Goal: Use online tool/utility: Utilize a website feature to perform a specific function

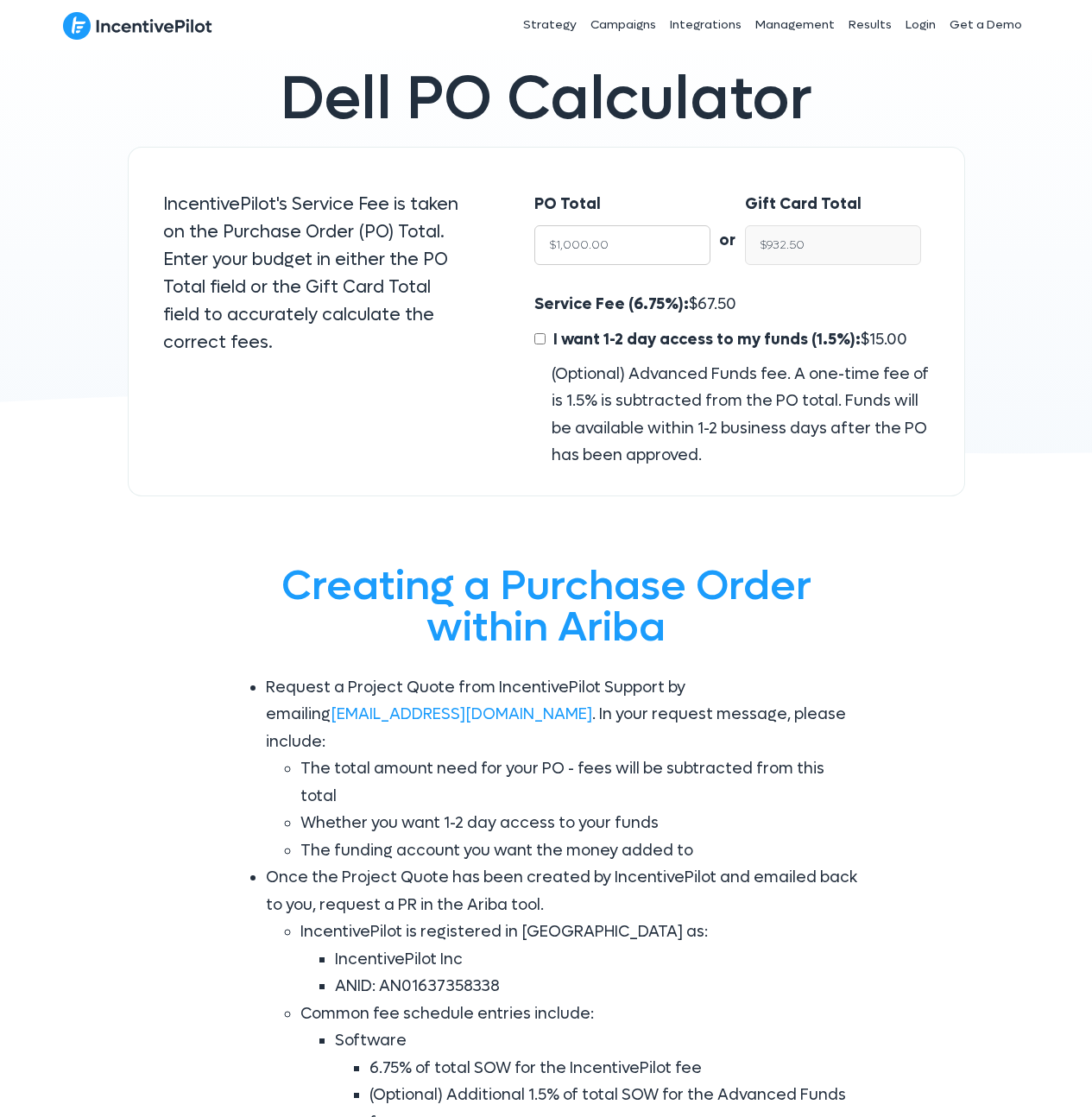
click at [677, 248] on div "PO Total $1,000.00" at bounding box center [622, 227] width 176 height 74
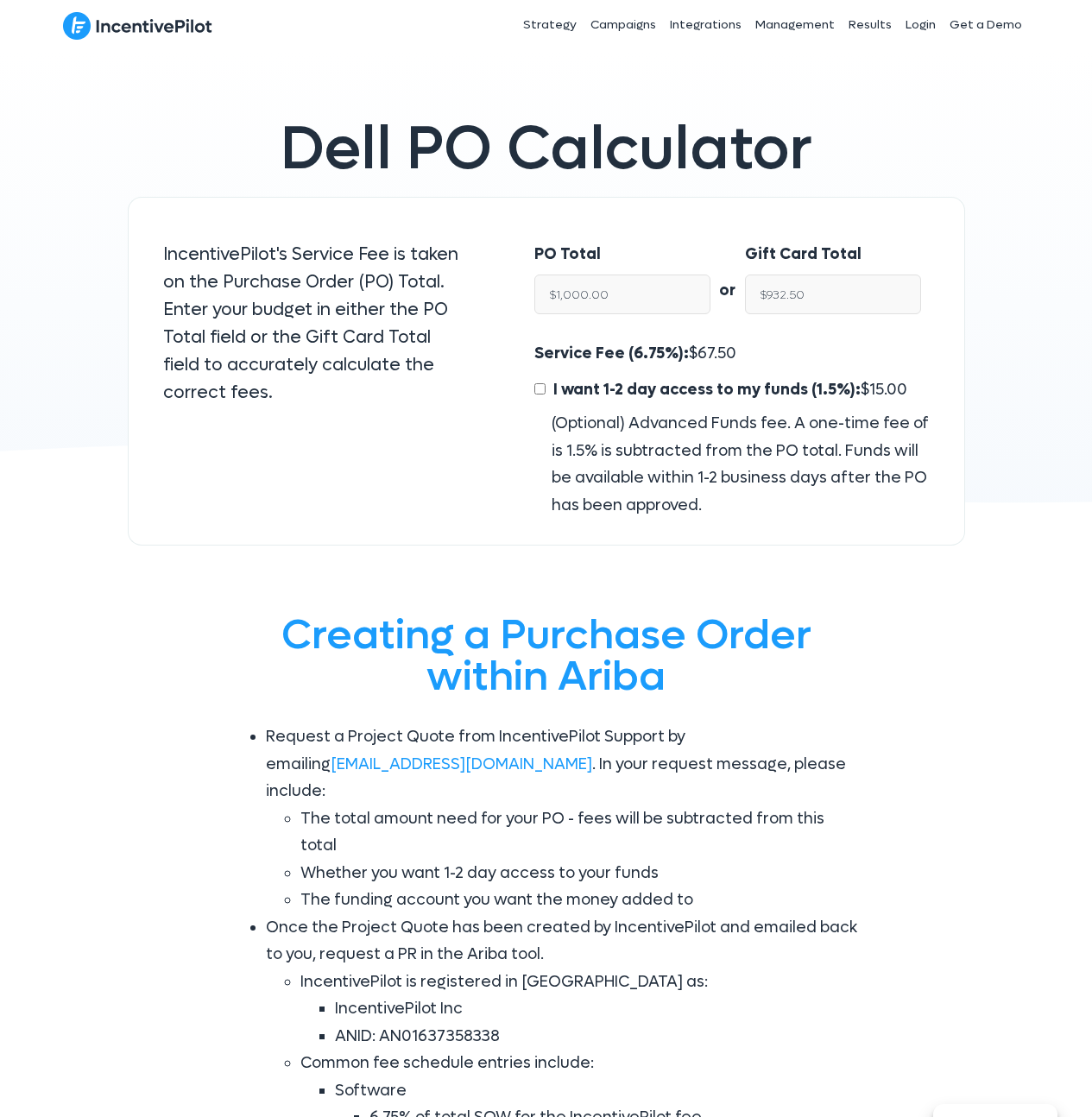
click at [677, 248] on div "PO Total $1,000.00" at bounding box center [622, 277] width 176 height 74
click at [639, 307] on input "$1,000.00" at bounding box center [622, 294] width 176 height 39
paste input "3,922.14"
type input "$13,922.14"
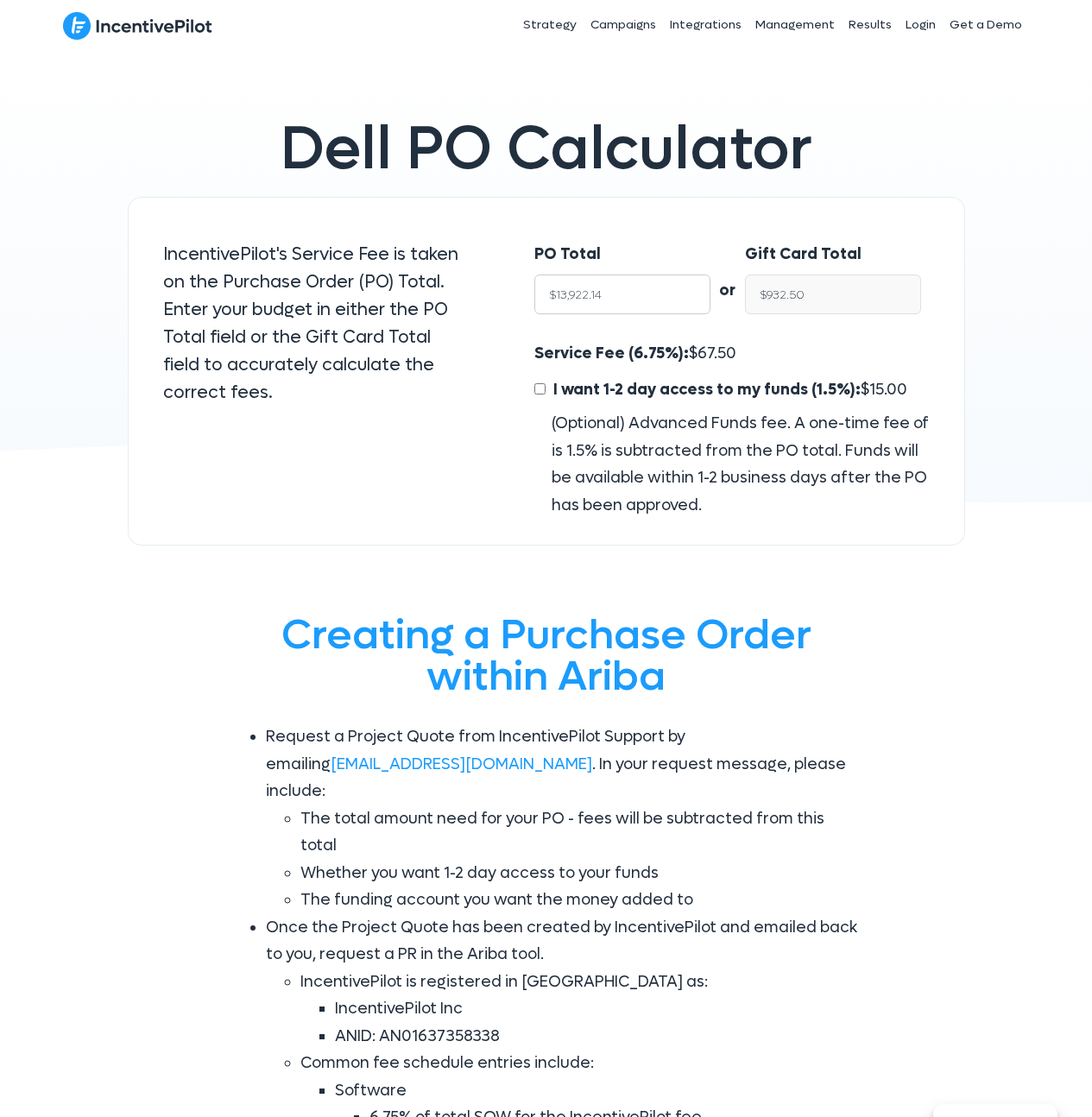
type input "$12,982.40"
type input "$13,922.14"
click at [677, 232] on div "PO Total $13,922.14" at bounding box center [614, 283] width 194 height 118
click at [677, 226] on div "PO Total $13,922.14" at bounding box center [614, 283] width 194 height 118
click at [617, 290] on input "$13,922.14" at bounding box center [622, 294] width 176 height 39
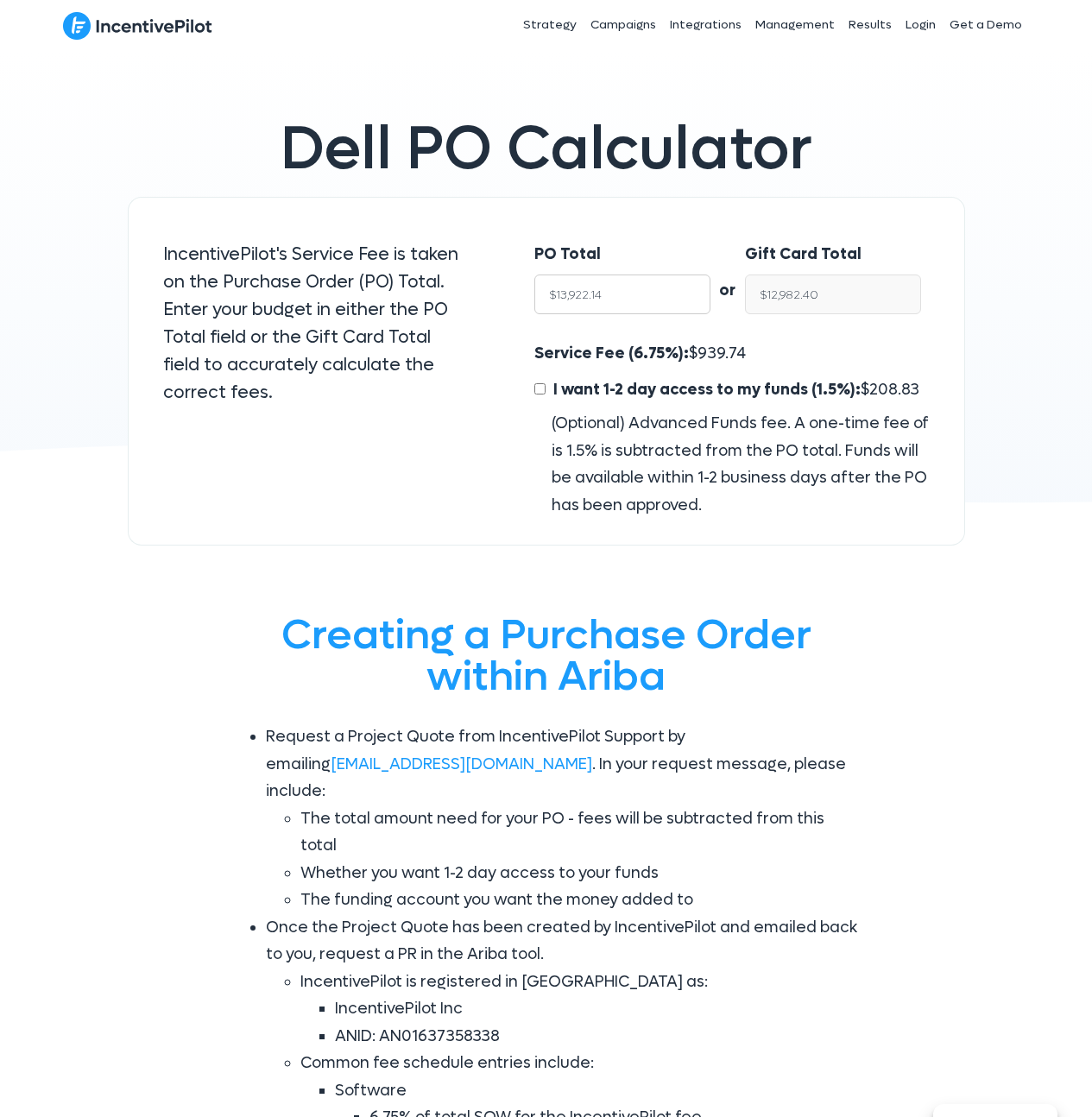
click at [617, 290] on input "$13,922.14" at bounding box center [622, 294] width 176 height 39
click at [846, 298] on input "$12,982.40" at bounding box center [833, 294] width 176 height 39
click at [718, 360] on span "939.74" at bounding box center [722, 353] width 49 height 20
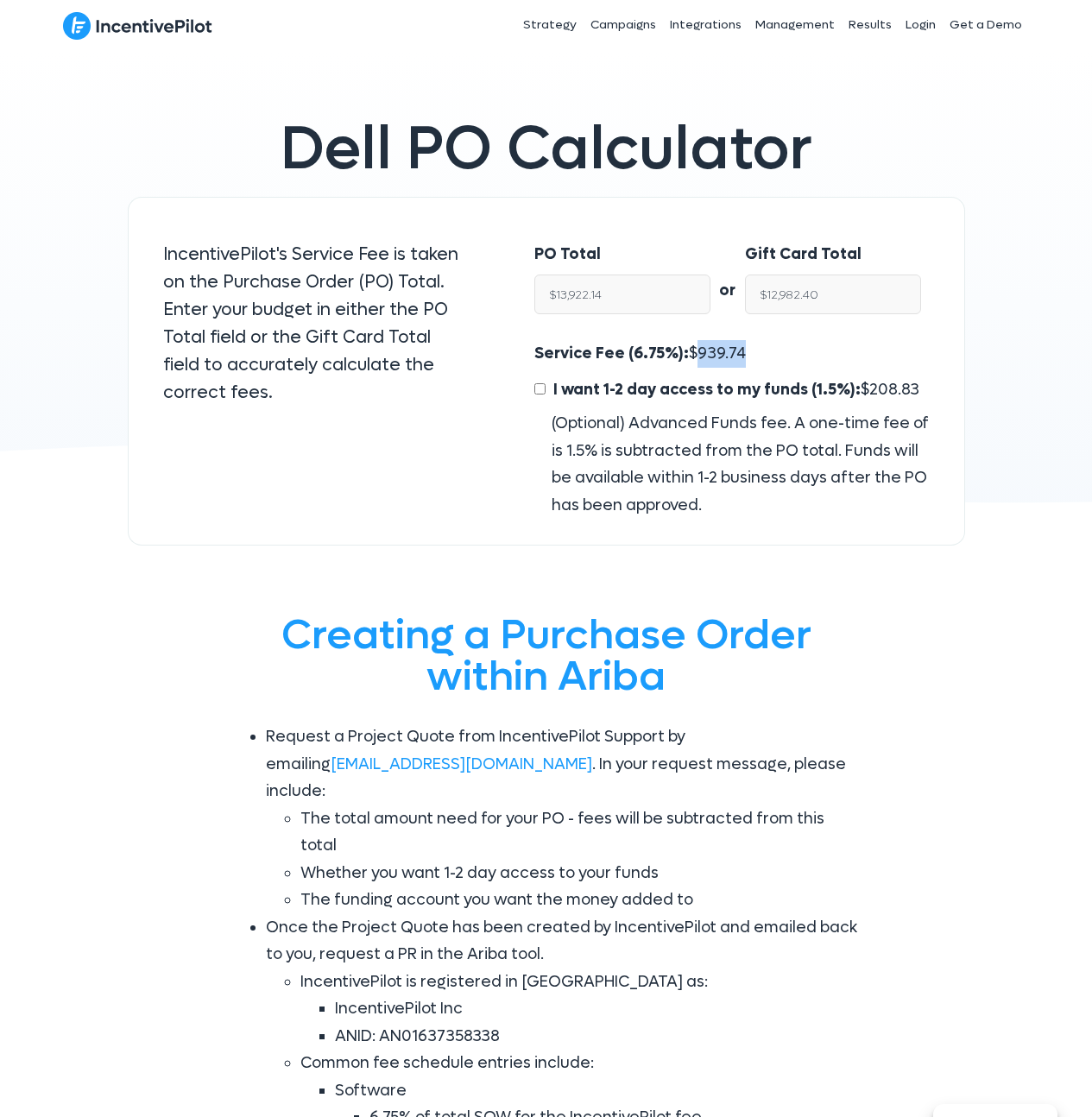
copy span "939.74"
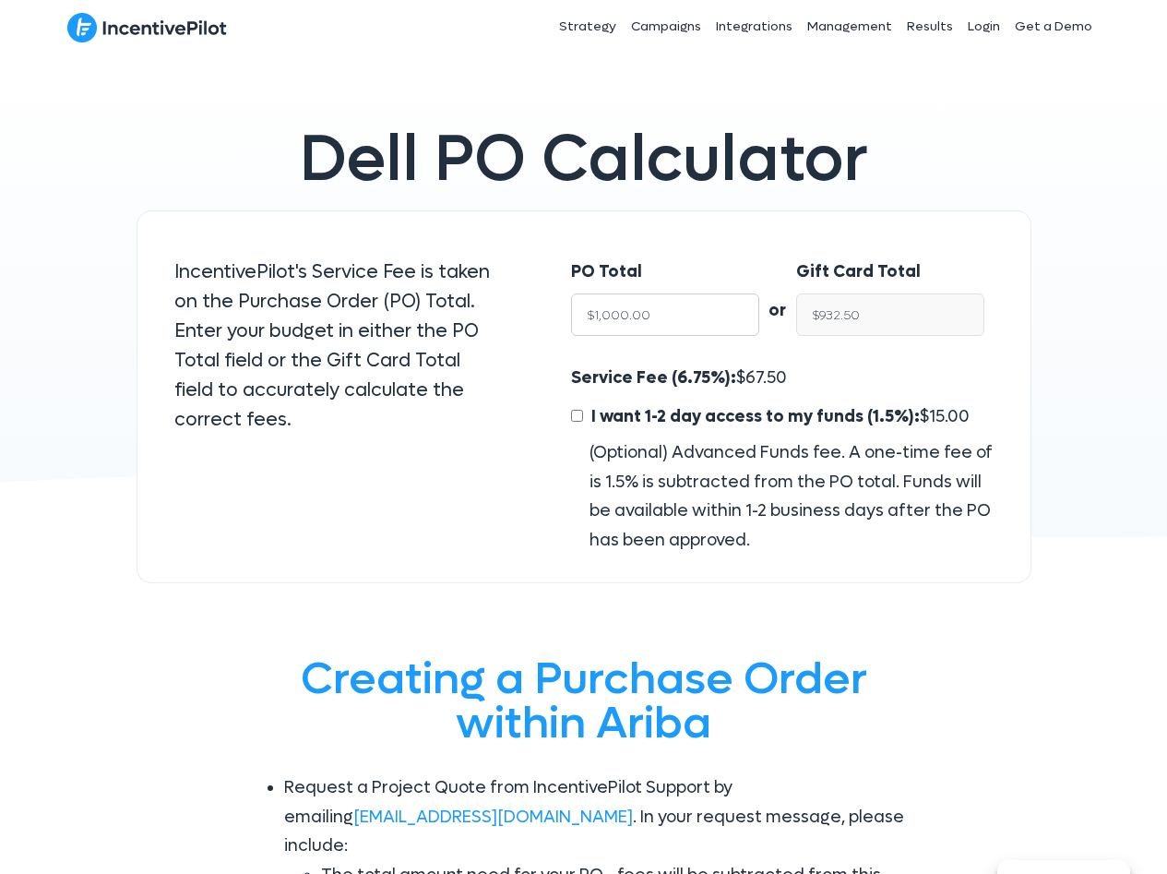
click at [642, 314] on input "$1,000.00" at bounding box center [665, 314] width 188 height 42
click at [892, 302] on input "$932.50" at bounding box center [890, 314] width 188 height 42
drag, startPoint x: 892, startPoint y: 302, endPoint x: 879, endPoint y: 317, distance: 20.3
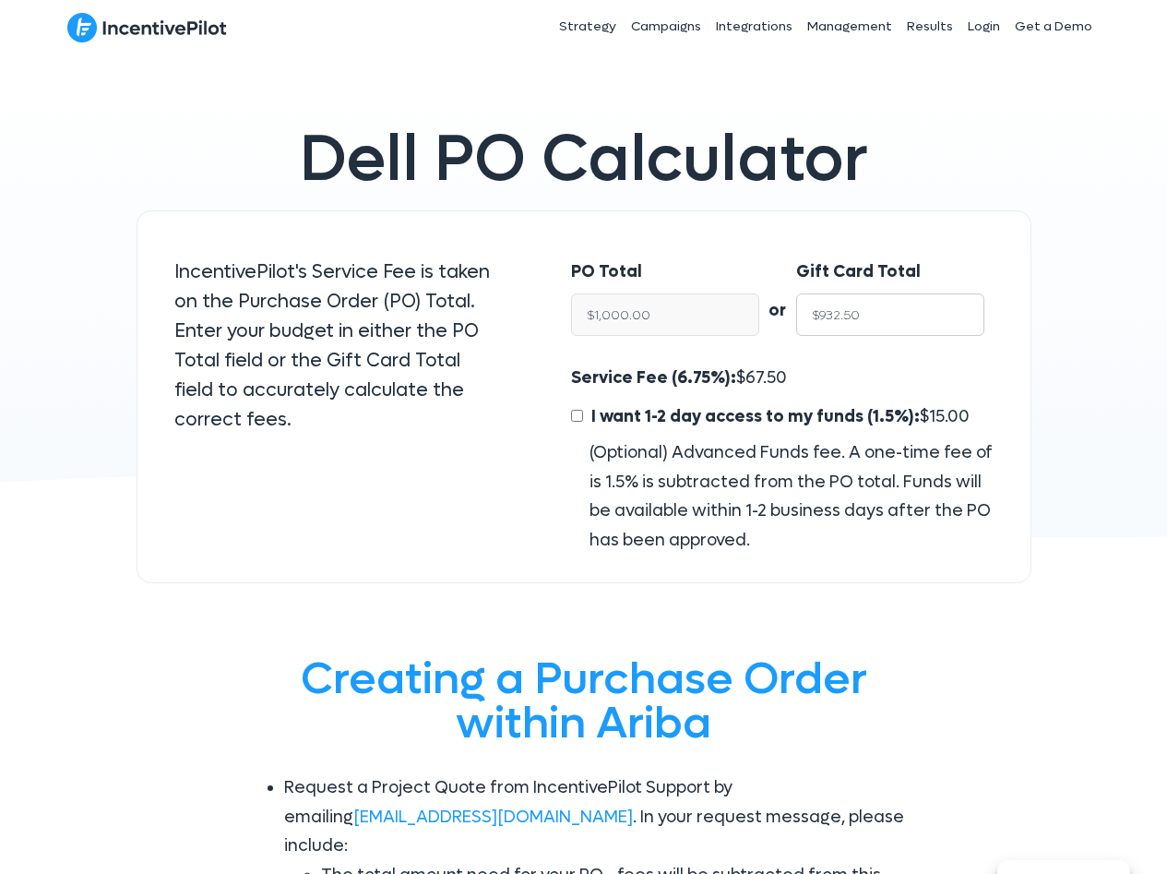
click at [892, 303] on input "$932.50" at bounding box center [890, 314] width 188 height 42
click at [879, 318] on input "$932.50" at bounding box center [890, 314] width 188 height 42
type input "$2"
type input "$2.14"
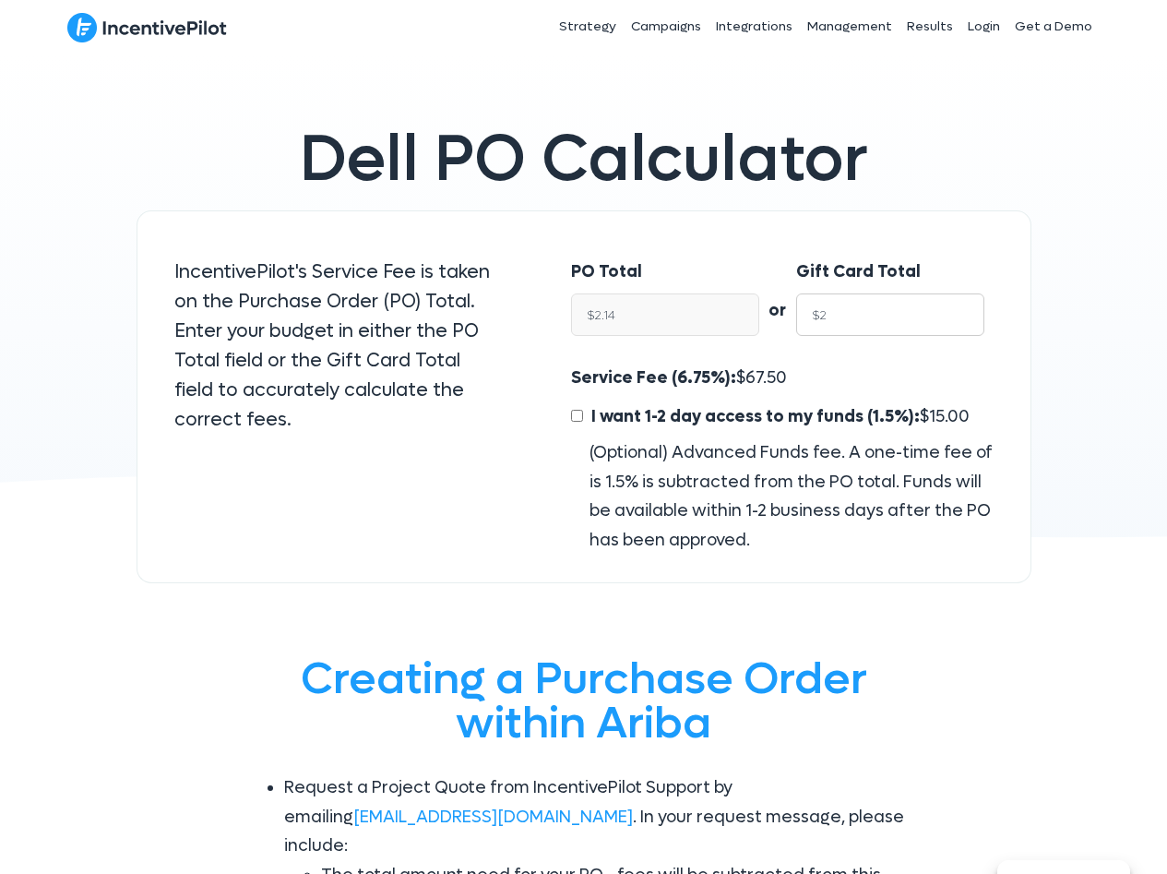
type input "$20"
type input "$21.45"
type input "$200"
type input "$214.48"
type input "$2000"
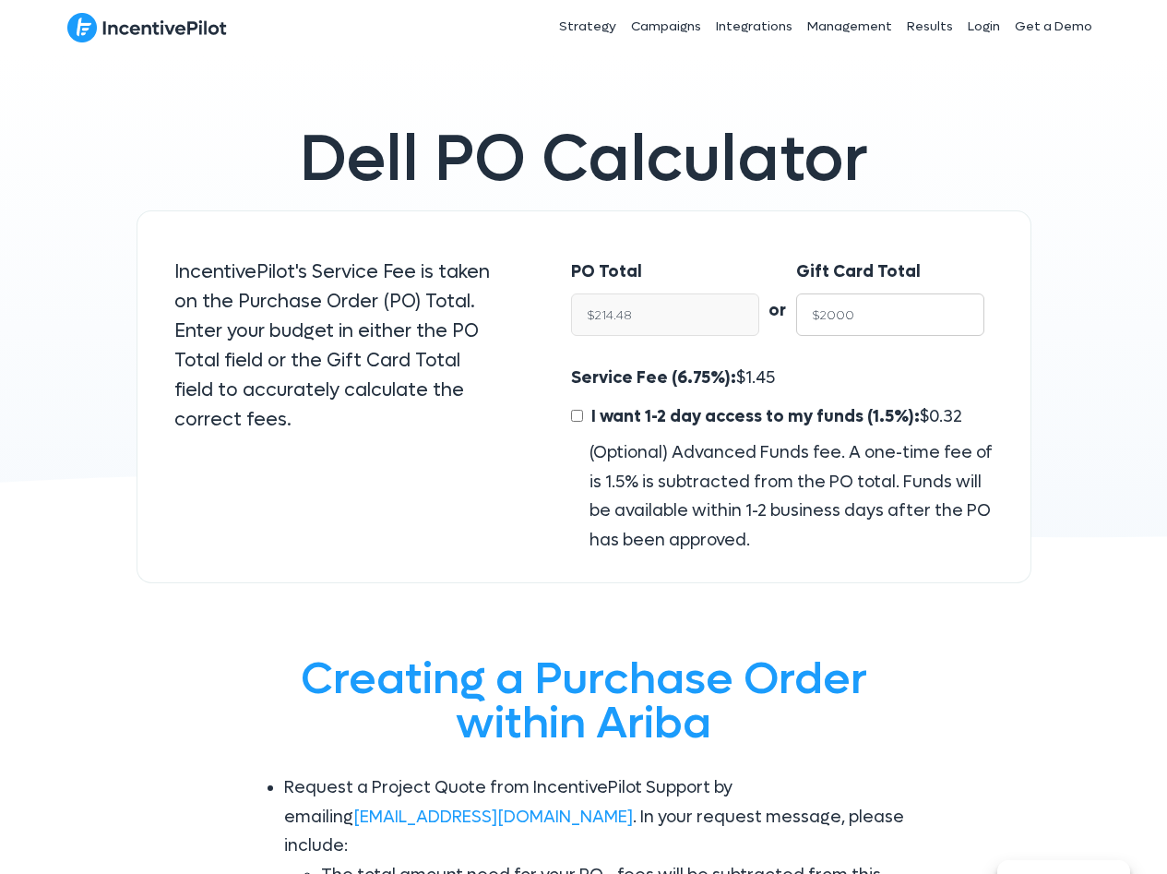
type input "$2,144.77"
type input "$2000"
click at [854, 321] on input "$2000" at bounding box center [890, 314] width 188 height 42
click at [759, 377] on span "144.77" at bounding box center [770, 377] width 49 height 21
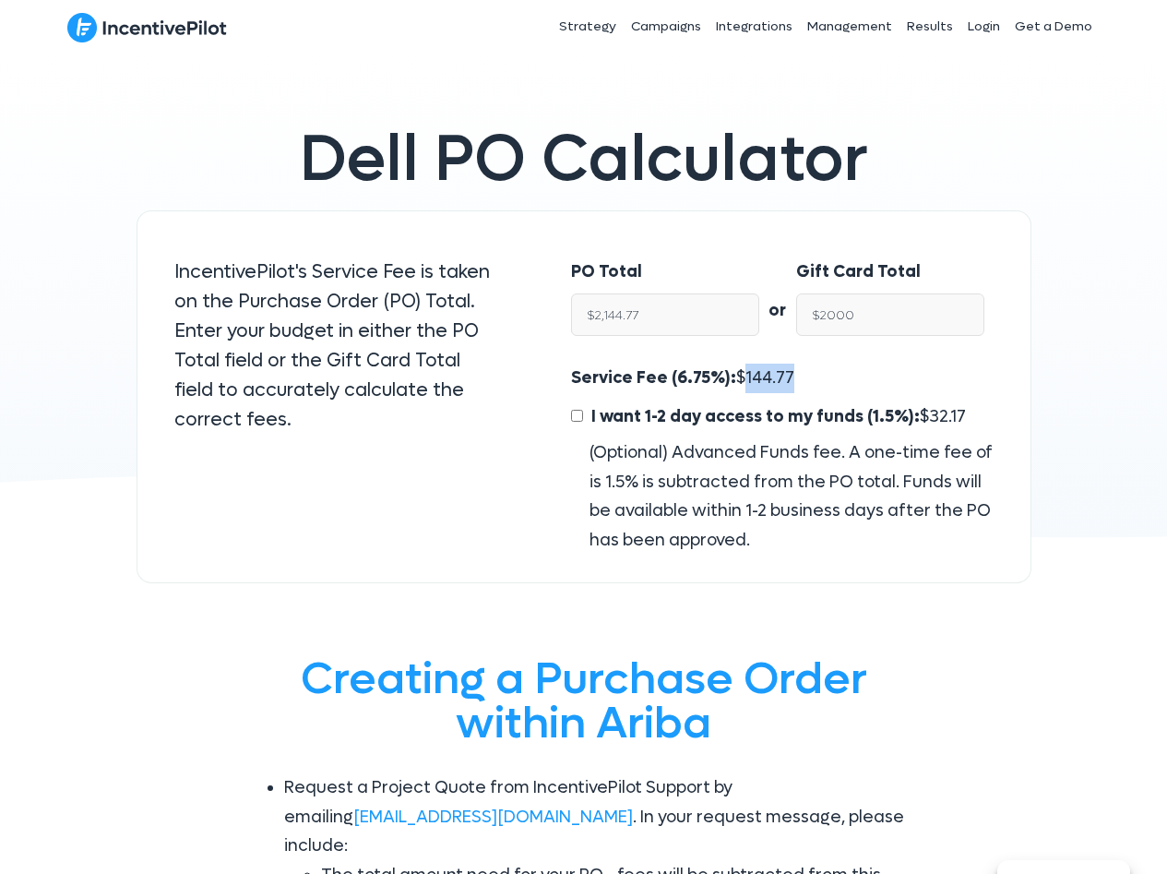
click at [759, 377] on span "144.77" at bounding box center [770, 377] width 49 height 21
copy span "144.77"
